Goal: Task Accomplishment & Management: Use online tool/utility

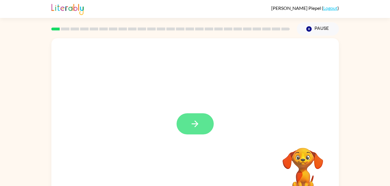
click at [183, 128] on button "button" at bounding box center [194, 123] width 37 height 21
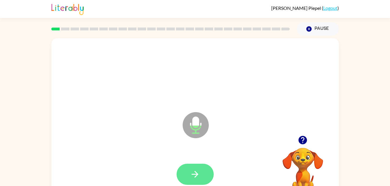
click at [201, 171] on button "button" at bounding box center [194, 174] width 37 height 21
click at [192, 176] on icon "button" at bounding box center [195, 174] width 10 height 10
click at [185, 168] on button "button" at bounding box center [194, 174] width 37 height 21
click at [187, 171] on button "button" at bounding box center [194, 174] width 37 height 21
click at [200, 171] on icon "button" at bounding box center [195, 174] width 10 height 10
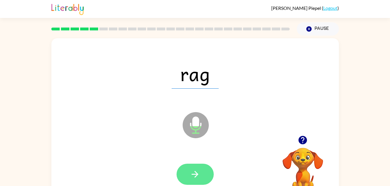
click at [193, 172] on icon "button" at bounding box center [195, 174] width 10 height 10
click at [191, 171] on icon "button" at bounding box center [195, 174] width 10 height 10
click at [196, 168] on button "button" at bounding box center [194, 174] width 37 height 21
click at [192, 164] on button "button" at bounding box center [194, 174] width 37 height 21
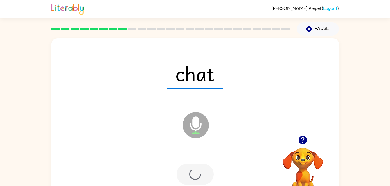
click at [191, 171] on div at bounding box center [194, 174] width 37 height 21
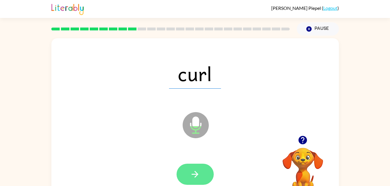
click at [190, 180] on button "button" at bounding box center [194, 174] width 37 height 21
click at [186, 171] on button "button" at bounding box center [194, 174] width 37 height 21
click at [191, 171] on icon "button" at bounding box center [195, 174] width 10 height 10
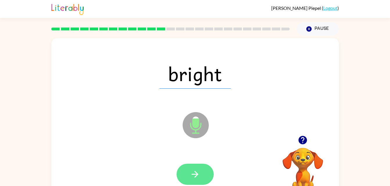
click at [189, 170] on button "button" at bounding box center [194, 174] width 37 height 21
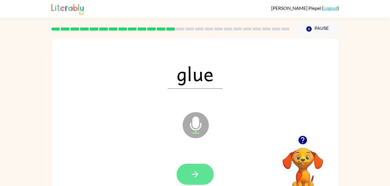
click at [190, 167] on button "button" at bounding box center [194, 174] width 37 height 21
click at [198, 172] on icon "button" at bounding box center [195, 174] width 10 height 10
click at [196, 171] on icon "button" at bounding box center [195, 174] width 10 height 10
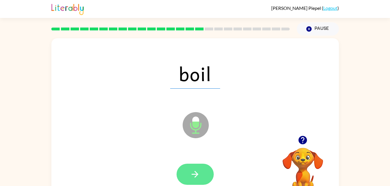
click at [188, 173] on button "button" at bounding box center [194, 174] width 37 height 21
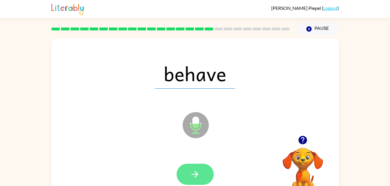
click at [192, 169] on icon "button" at bounding box center [195, 174] width 10 height 10
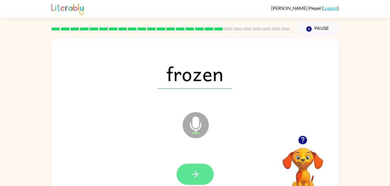
click at [193, 168] on button "button" at bounding box center [194, 174] width 37 height 21
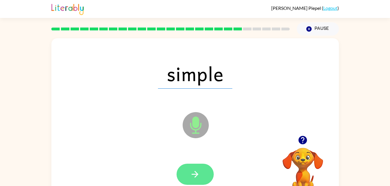
click at [191, 173] on icon "button" at bounding box center [195, 174] width 10 height 10
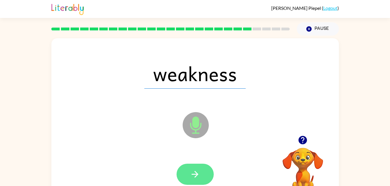
click at [187, 168] on button "button" at bounding box center [194, 174] width 37 height 21
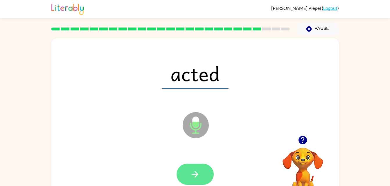
click at [194, 173] on icon "button" at bounding box center [195, 174] width 10 height 10
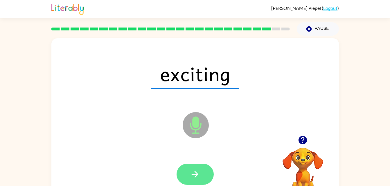
click at [190, 177] on icon "button" at bounding box center [195, 174] width 10 height 10
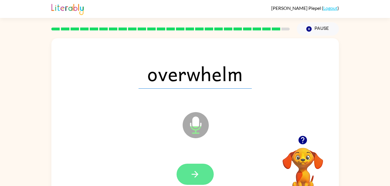
click at [198, 169] on icon "button" at bounding box center [195, 174] width 10 height 10
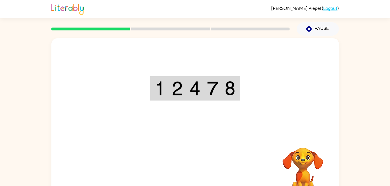
click at [196, 176] on div "Your browser must support playing .mp4 files to use Literably. Please try using…" at bounding box center [194, 121] width 287 height 166
click at [211, 84] on img at bounding box center [212, 88] width 11 height 15
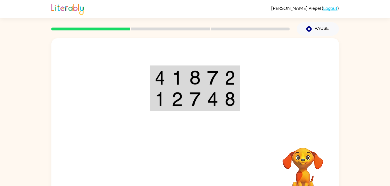
click at [203, 77] on td at bounding box center [195, 77] width 18 height 22
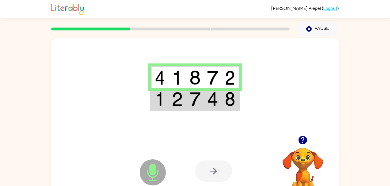
click at [187, 95] on td at bounding box center [195, 99] width 18 height 22
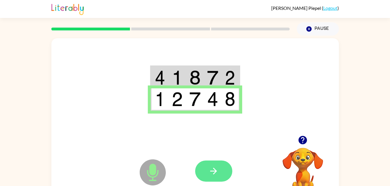
click at [218, 167] on button "button" at bounding box center [213, 171] width 37 height 21
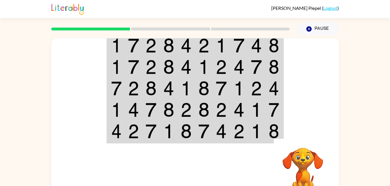
click at [259, 51] on img at bounding box center [256, 45] width 11 height 15
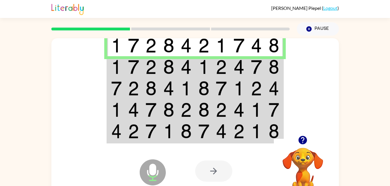
click at [248, 39] on td at bounding box center [256, 45] width 18 height 22
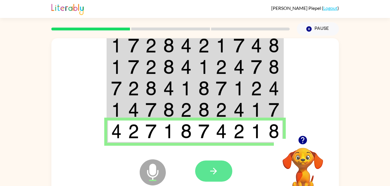
click at [211, 171] on icon "button" at bounding box center [213, 171] width 7 height 7
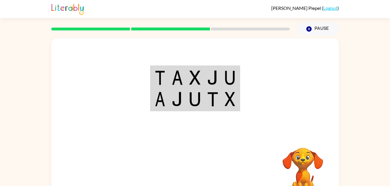
click at [210, 86] on td at bounding box center [213, 77] width 18 height 22
click at [237, 73] on td at bounding box center [230, 77] width 18 height 22
click at [221, 78] on td at bounding box center [230, 77] width 18 height 22
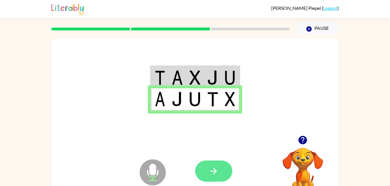
click at [217, 168] on icon "button" at bounding box center [213, 171] width 10 height 10
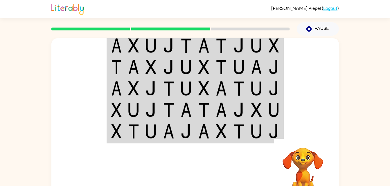
click at [263, 50] on td at bounding box center [256, 45] width 18 height 22
click at [267, 49] on td at bounding box center [274, 45] width 18 height 22
click at [258, 45] on img at bounding box center [256, 45] width 11 height 15
click at [250, 46] on td at bounding box center [256, 45] width 18 height 22
click at [252, 48] on img at bounding box center [256, 45] width 11 height 15
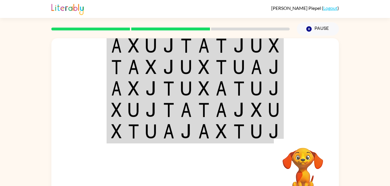
click at [264, 60] on td at bounding box center [256, 66] width 18 height 21
click at [273, 47] on img at bounding box center [273, 45] width 10 height 15
click at [272, 45] on img at bounding box center [273, 45] width 10 height 15
click at [269, 48] on img at bounding box center [273, 45] width 10 height 15
click at [269, 50] on img at bounding box center [273, 45] width 10 height 15
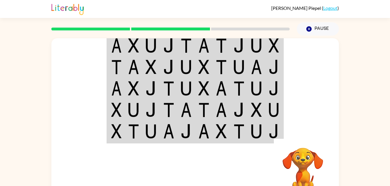
click at [266, 48] on td at bounding box center [274, 45] width 18 height 22
click at [261, 45] on img at bounding box center [256, 45] width 11 height 15
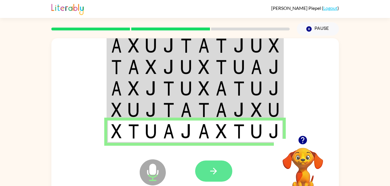
click at [219, 169] on button "button" at bounding box center [213, 171] width 37 height 21
